Goal: Find specific page/section

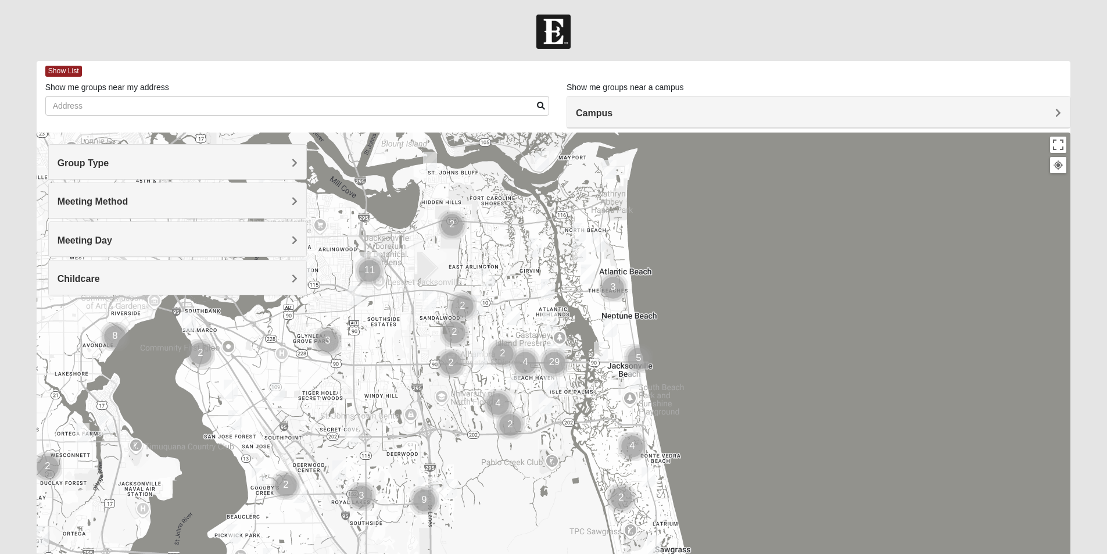
click at [109, 163] on span "Group Type" at bounding box center [84, 163] width 52 height 10
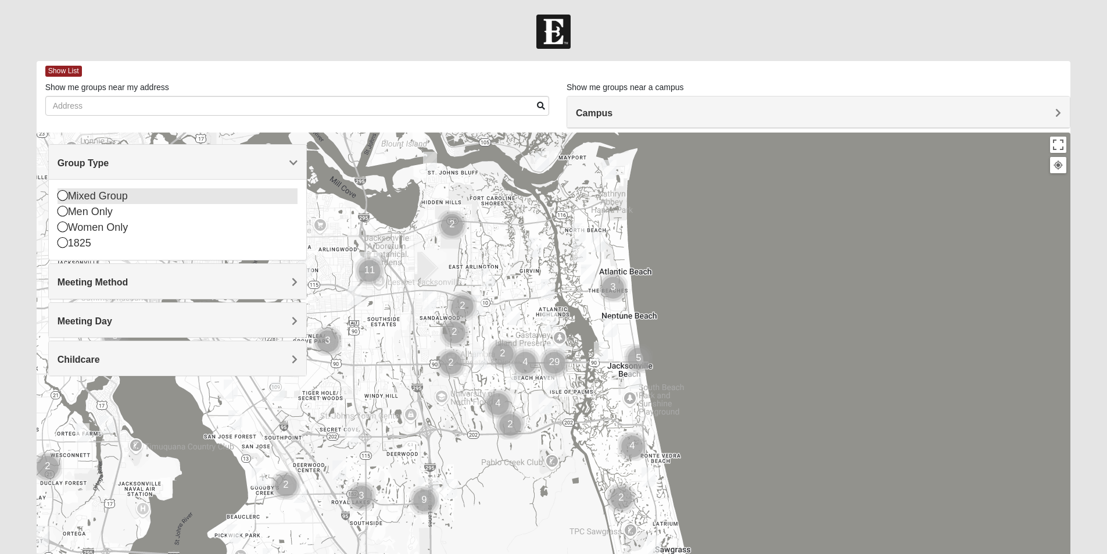
click at [62, 195] on icon at bounding box center [63, 195] width 10 height 10
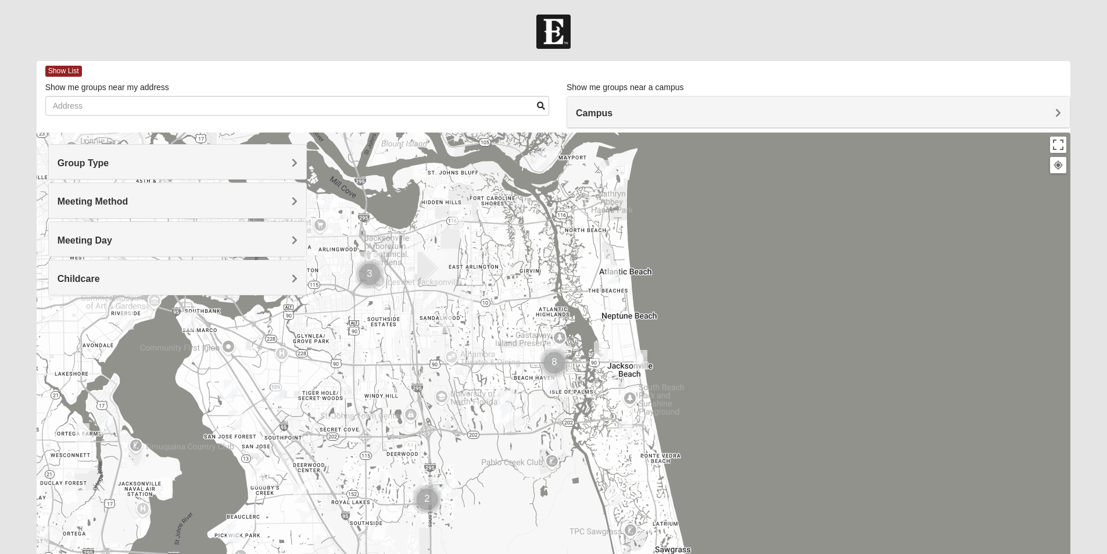
click at [65, 198] on span "Meeting Method" at bounding box center [93, 201] width 71 height 10
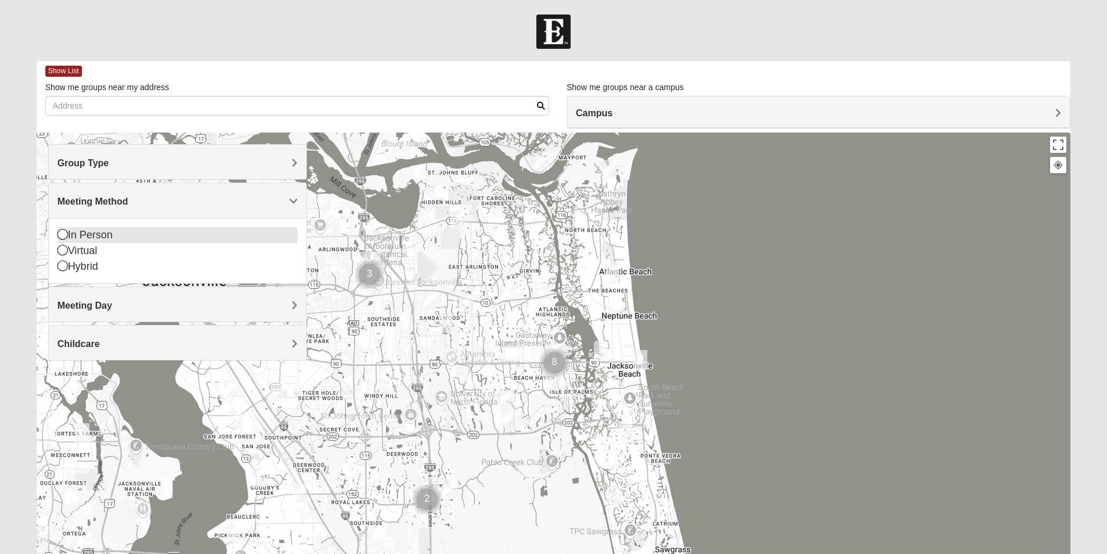
click at [62, 232] on icon at bounding box center [63, 234] width 10 height 10
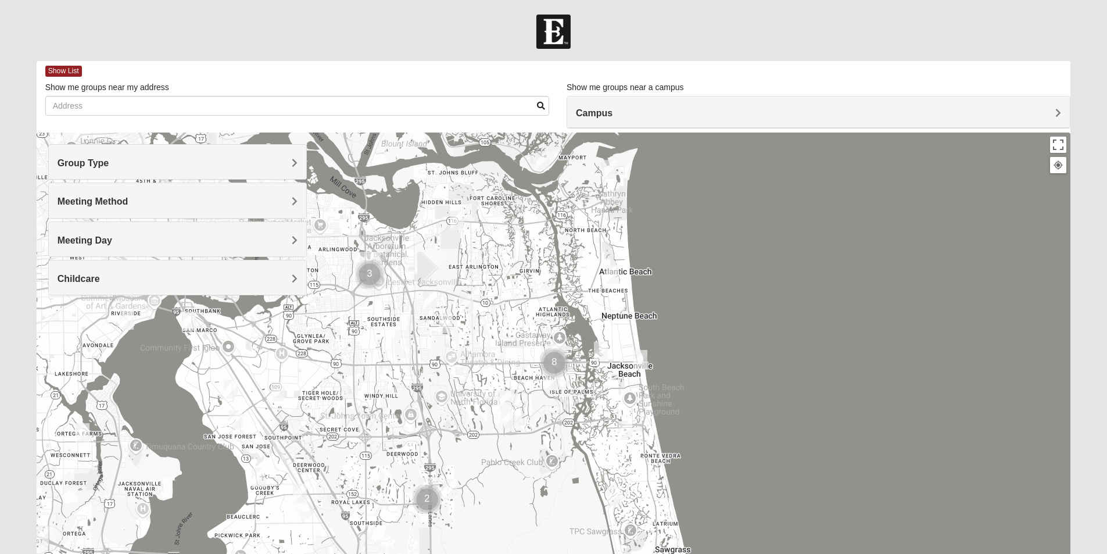
click at [62, 235] on span "Meeting Day" at bounding box center [85, 240] width 55 height 10
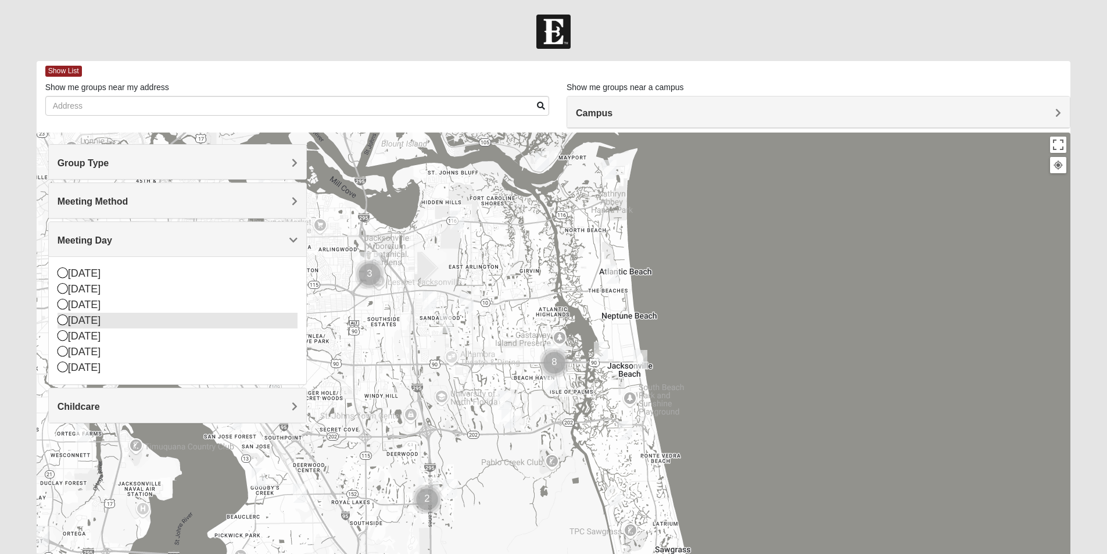
click at [63, 317] on icon at bounding box center [63, 319] width 10 height 10
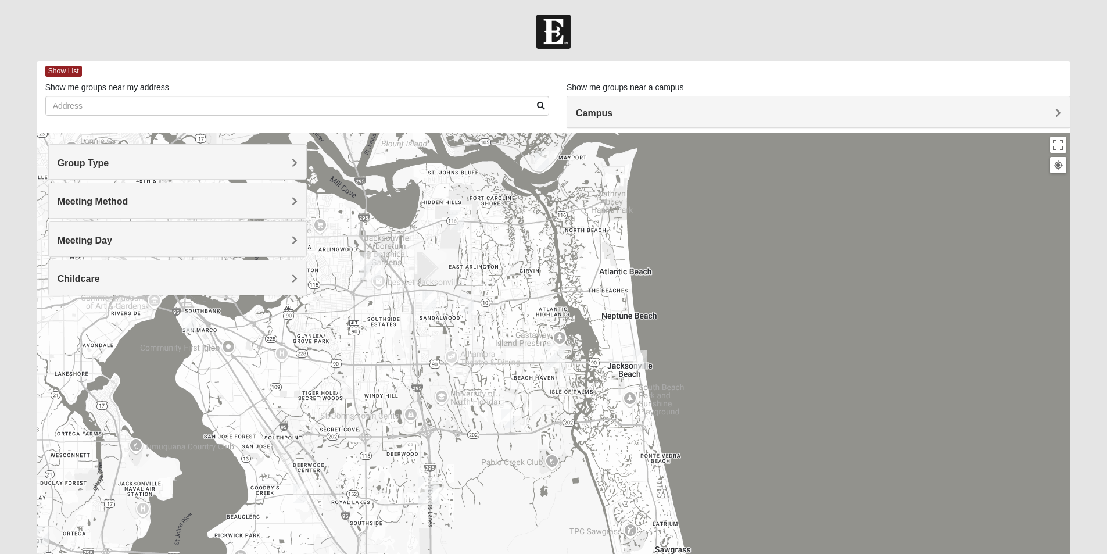
click at [91, 276] on span "Childcare" at bounding box center [79, 279] width 42 height 10
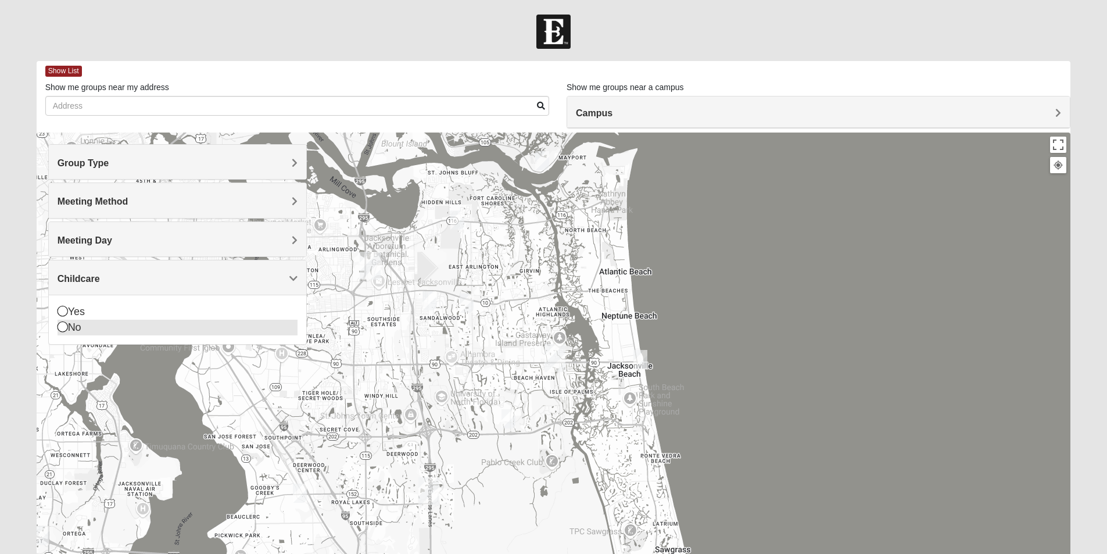
click at [63, 327] on icon at bounding box center [63, 326] width 10 height 10
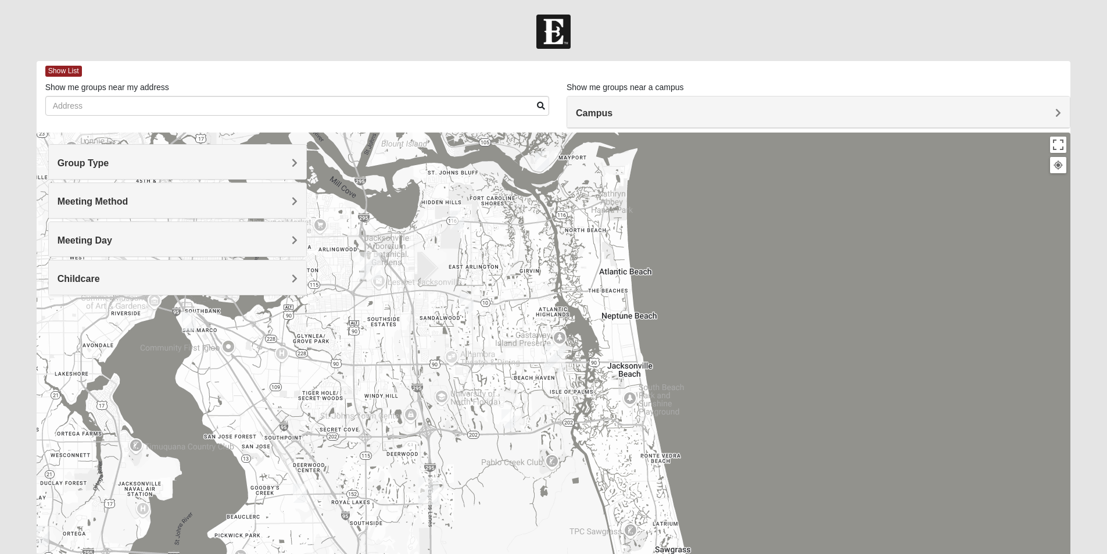
click at [109, 160] on span "Group Type" at bounding box center [84, 163] width 52 height 10
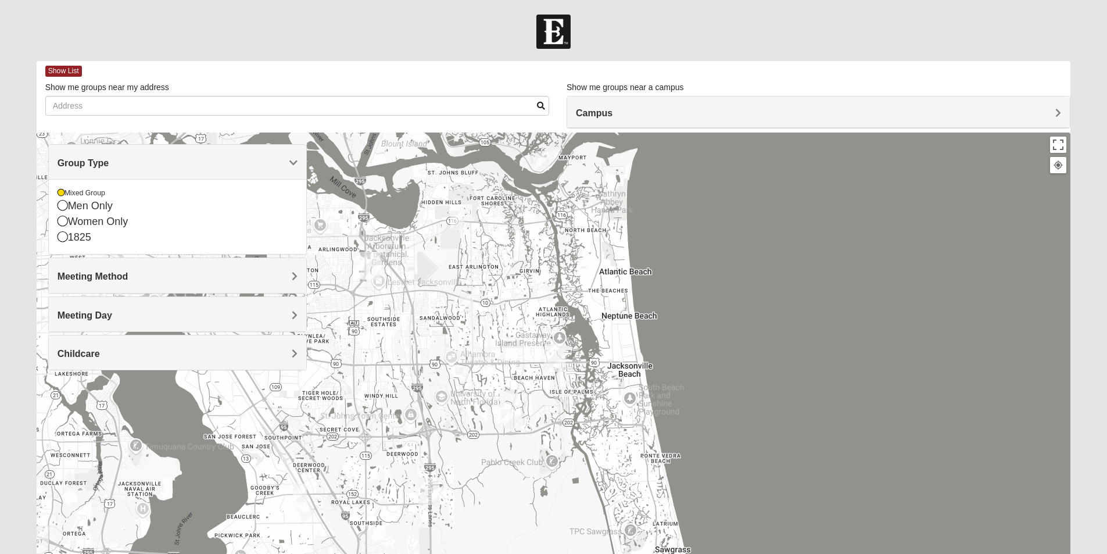
click at [109, 160] on span "Group Type" at bounding box center [84, 163] width 52 height 10
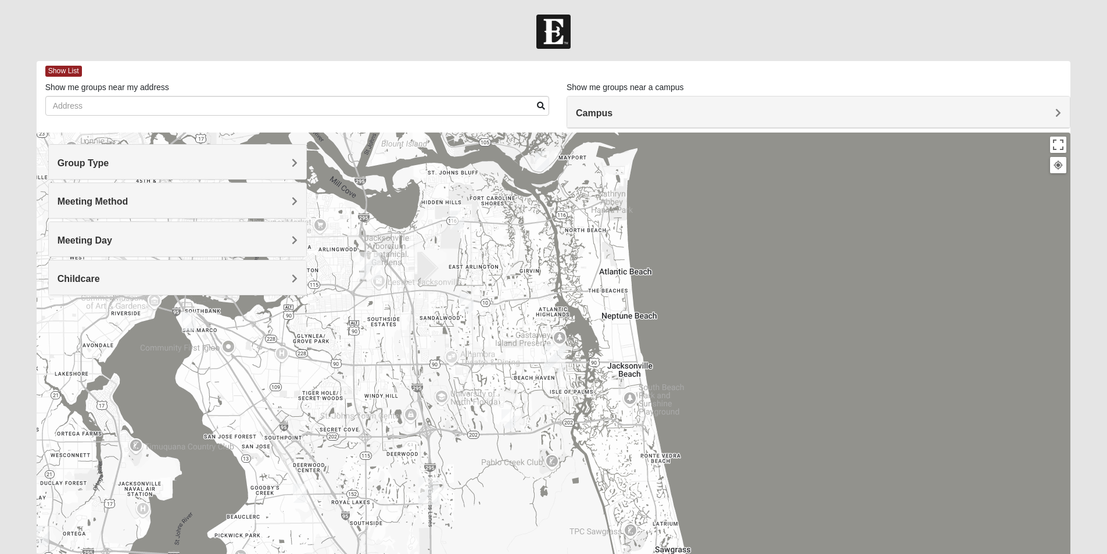
click at [612, 112] on span "Campus" at bounding box center [594, 113] width 37 height 10
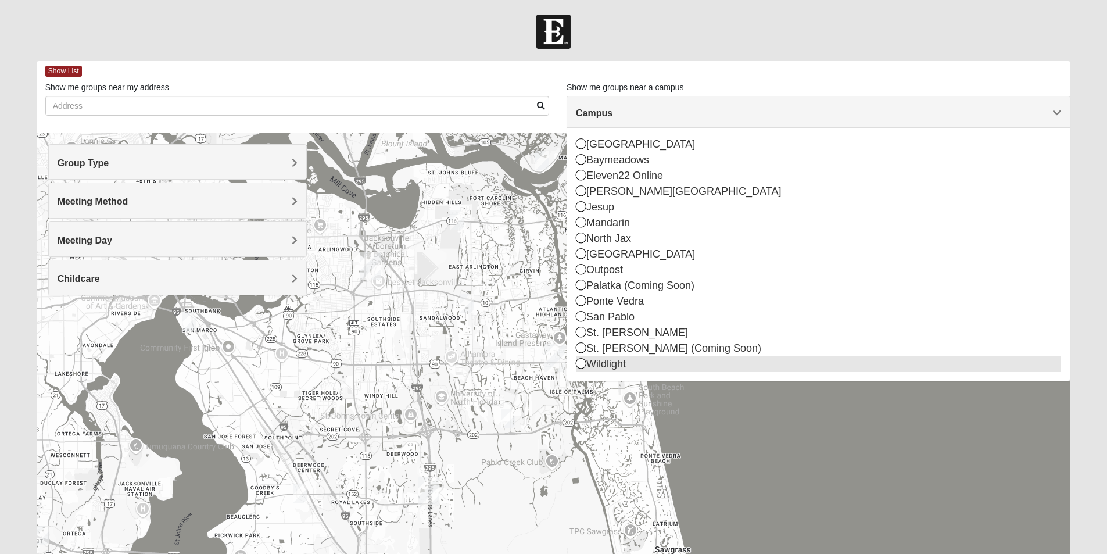
click at [581, 358] on icon at bounding box center [581, 363] width 10 height 10
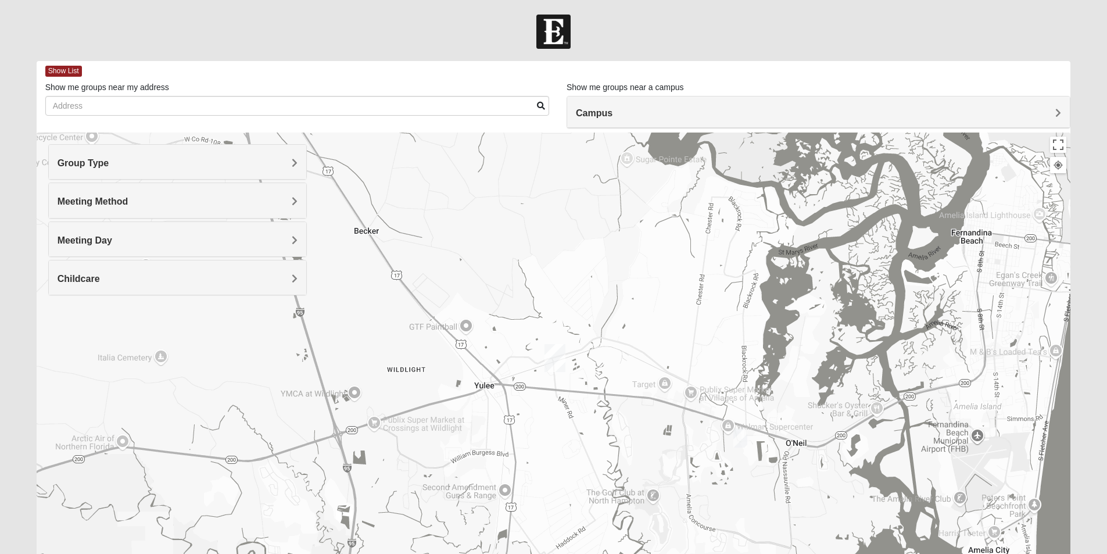
click at [553, 356] on img "Wildlight" at bounding box center [554, 358] width 21 height 28
click at [745, 439] on img "Mixed Speed 32034" at bounding box center [740, 437] width 14 height 19
click at [435, 198] on div "Mixed Speed 32034 [DATE] PM Mixed Group In Person No Childcare Learn More" at bounding box center [554, 364] width 1034 height 465
click at [109, 158] on span "Group Type" at bounding box center [84, 163] width 52 height 10
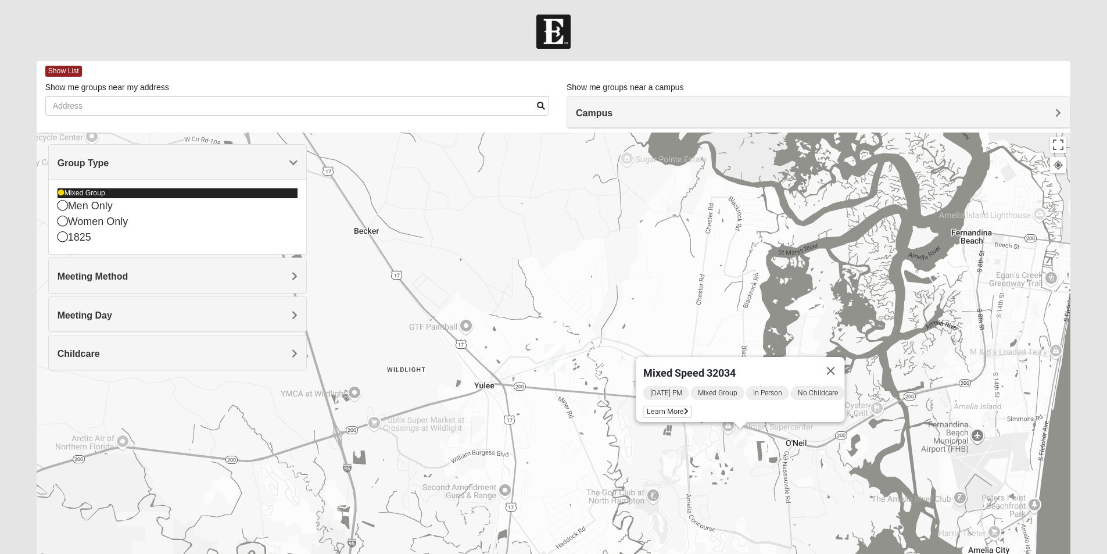
click at [59, 189] on icon at bounding box center [61, 192] width 7 height 7
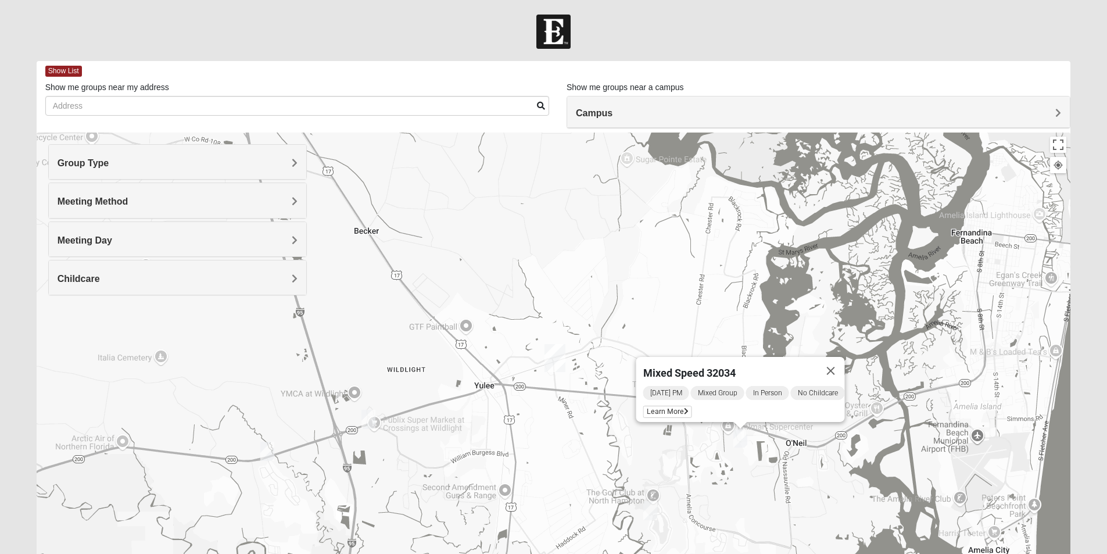
click at [299, 158] on div "Group Type" at bounding box center [177, 162] width 257 height 34
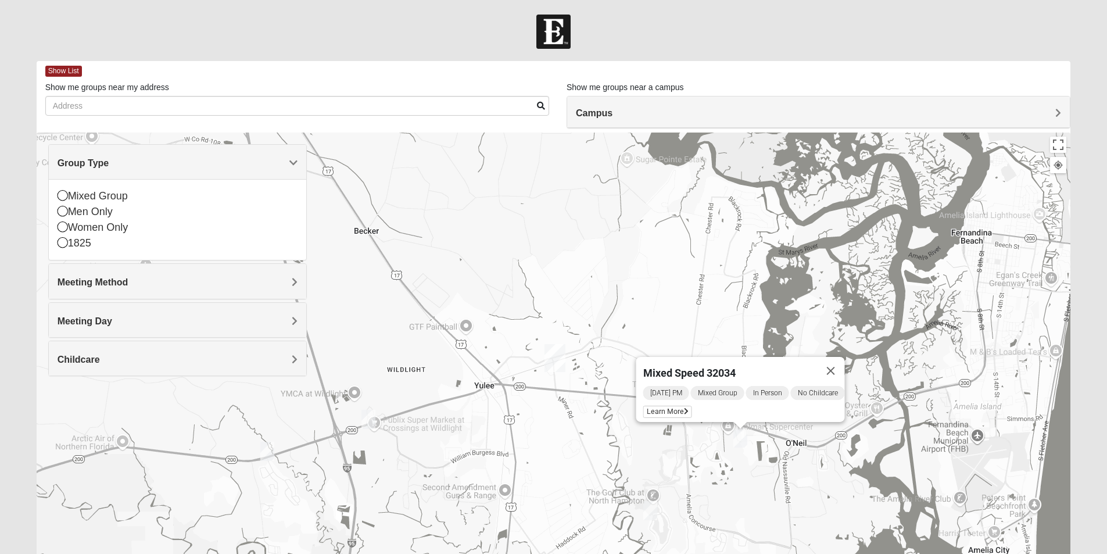
click at [297, 281] on div "Meeting Method" at bounding box center [177, 281] width 257 height 34
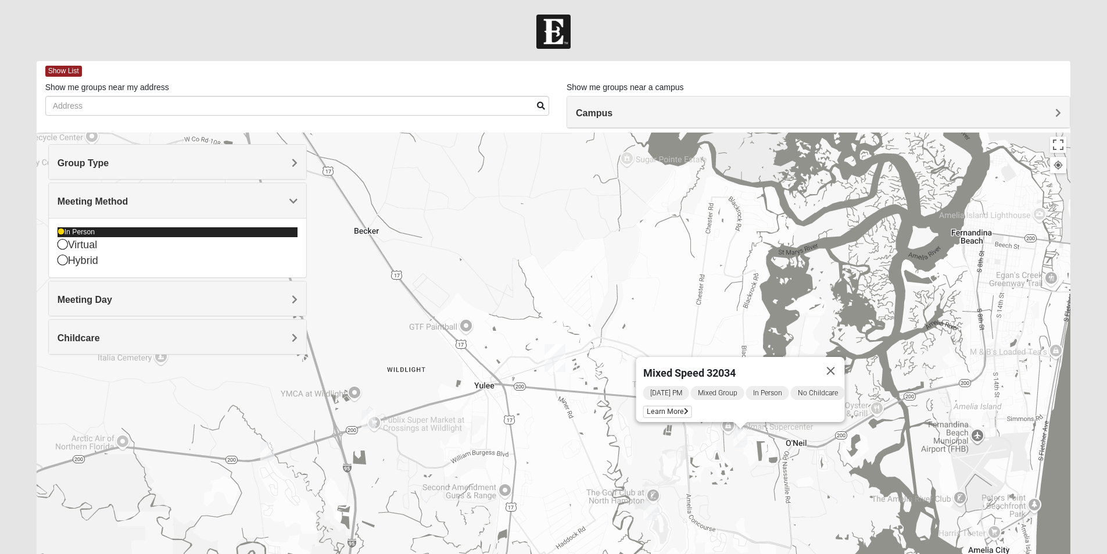
click at [60, 228] on icon at bounding box center [61, 231] width 7 height 7
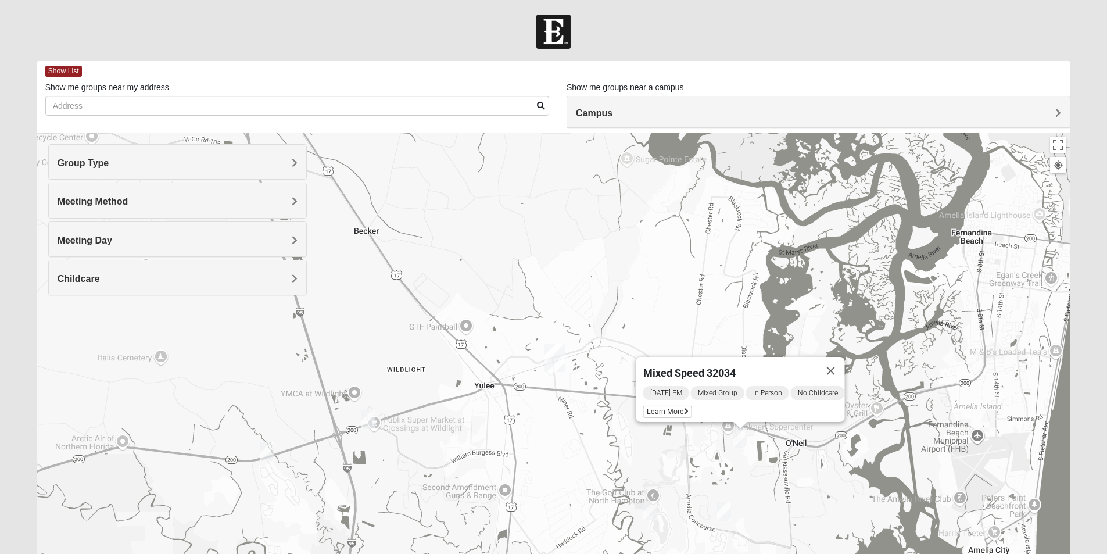
click at [112, 238] on span "Meeting Day" at bounding box center [85, 240] width 55 height 10
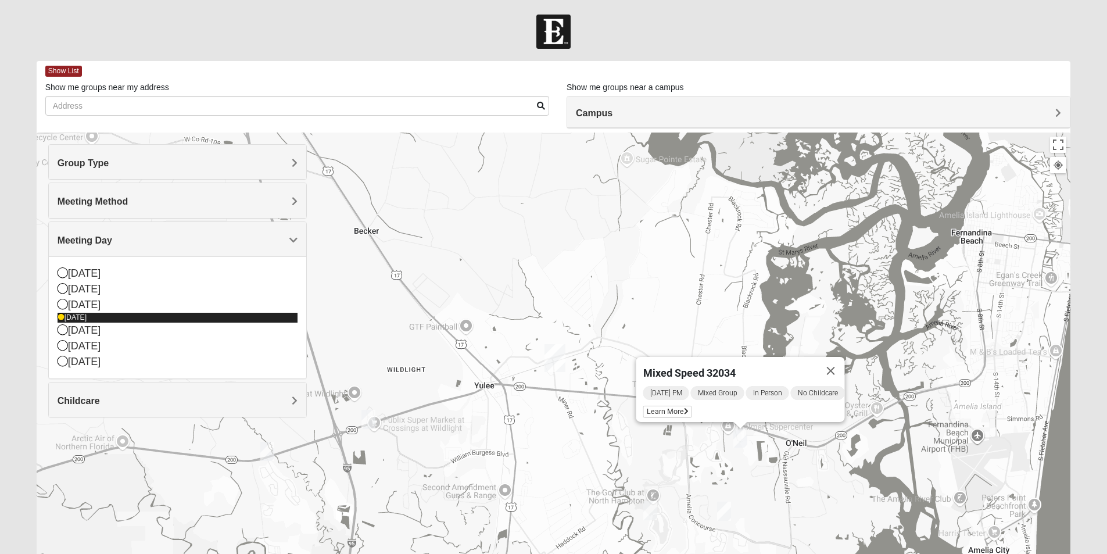
click at [60, 314] on icon at bounding box center [61, 317] width 7 height 7
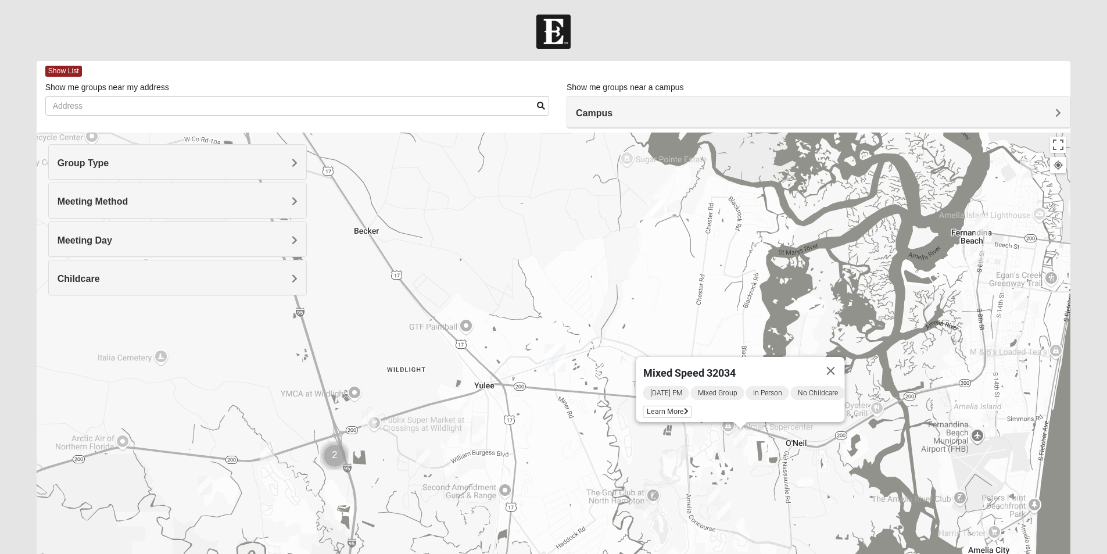
click at [100, 275] on span "Childcare" at bounding box center [79, 279] width 42 height 10
click at [405, 253] on div "Mixed Speed 32034 [DATE] PM Mixed Group In Person No Childcare Learn More" at bounding box center [554, 364] width 1034 height 465
click at [203, 480] on img "Mixed Sheppard 32097" at bounding box center [205, 485] width 14 height 19
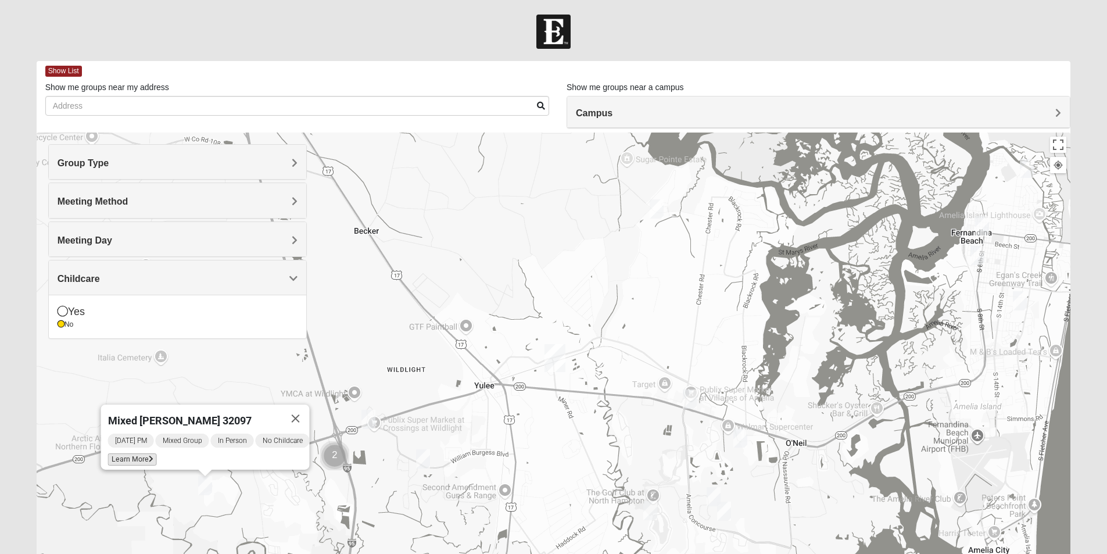
click at [107, 453] on span "Learn More" at bounding box center [131, 459] width 49 height 12
